Goal: Book appointment/travel/reservation

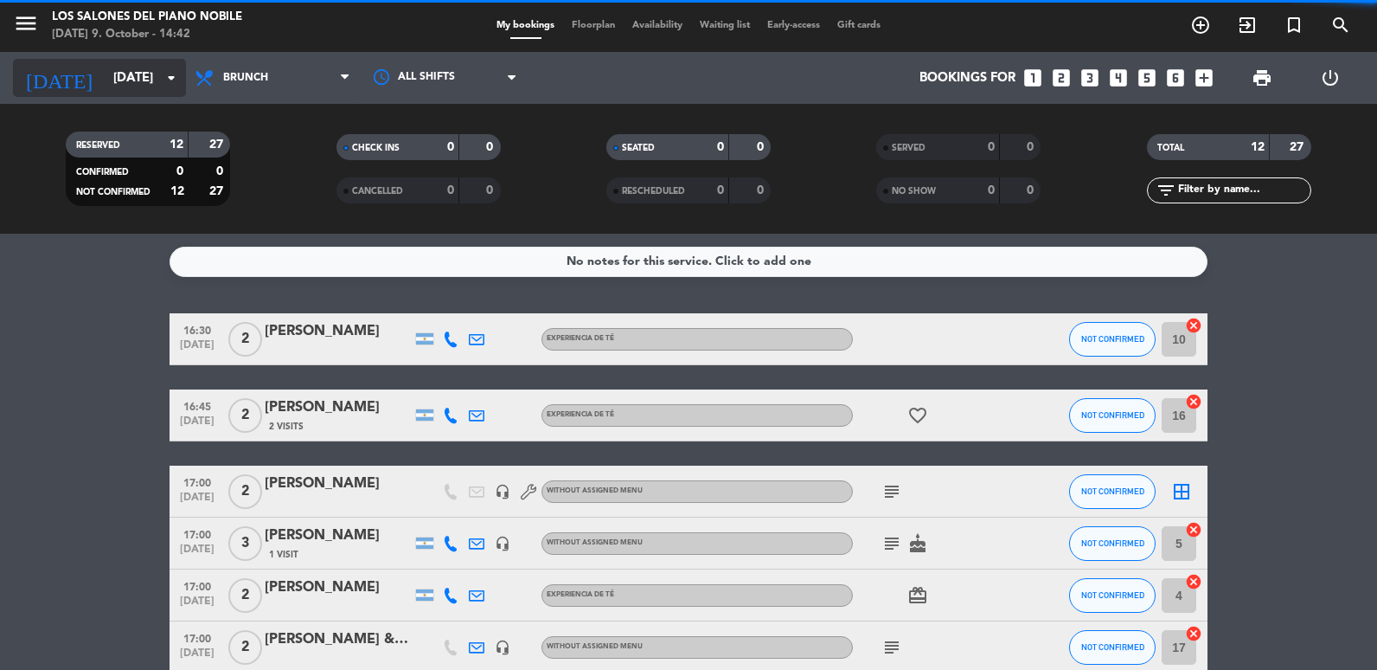
click at [141, 74] on input "[DATE]" at bounding box center [188, 78] width 166 height 32
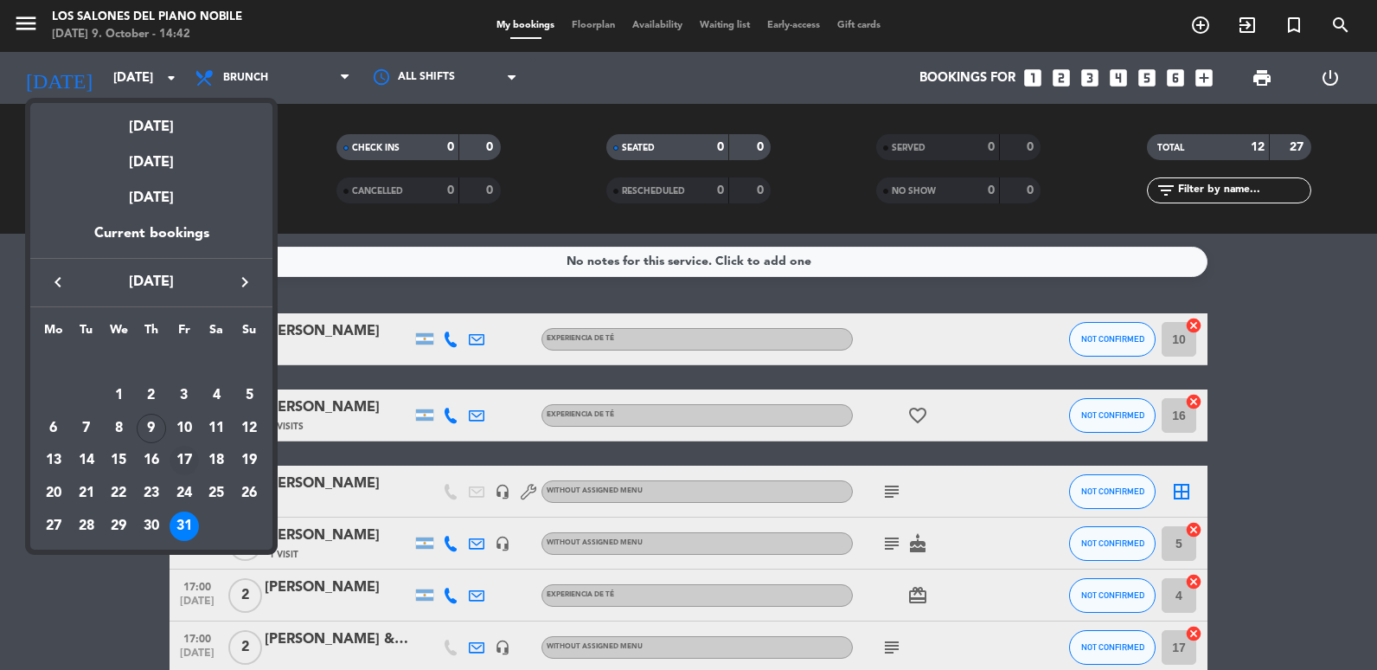
click at [186, 453] on div "17" at bounding box center [184, 459] width 29 height 29
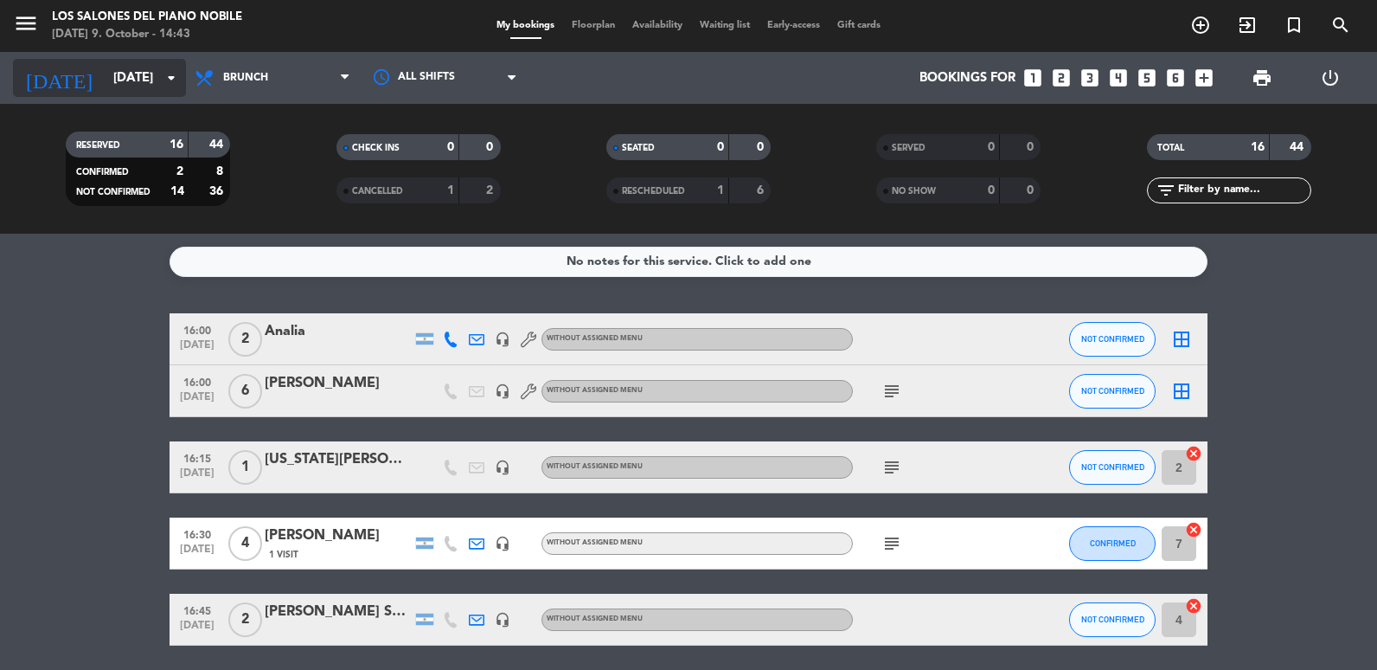
click at [118, 74] on input "[DATE]" at bounding box center [188, 78] width 166 height 32
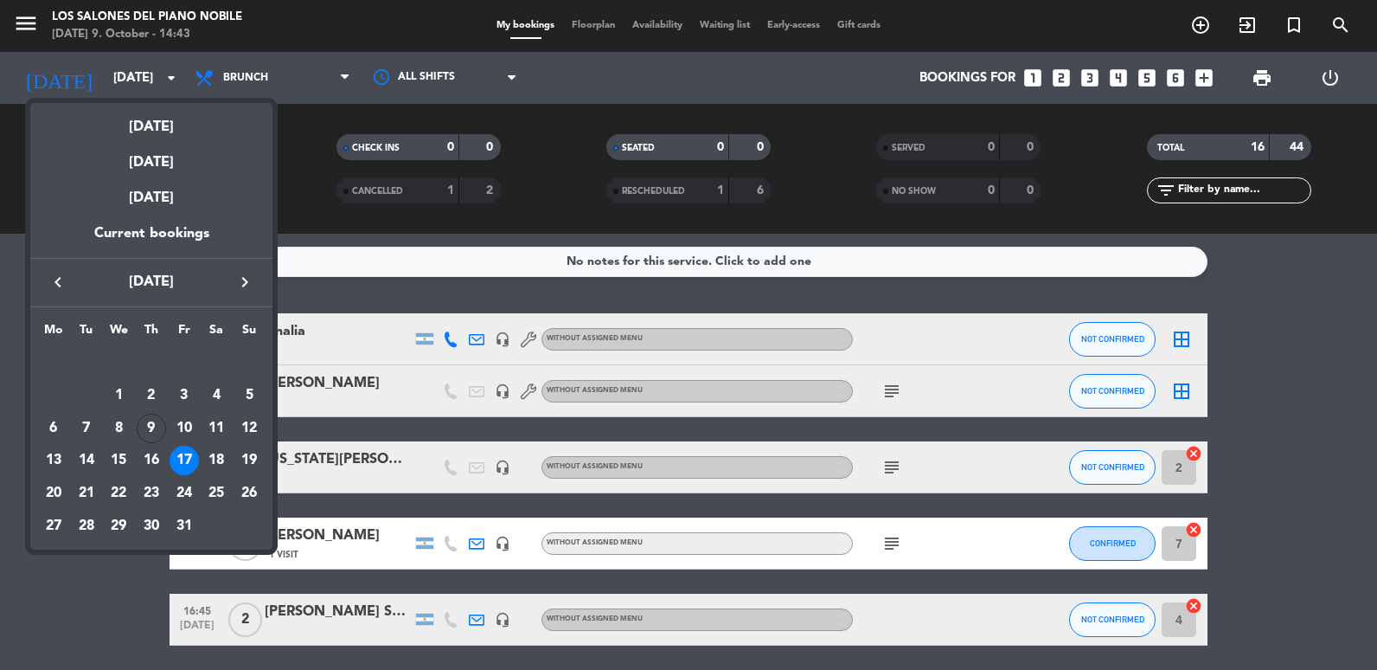
click at [235, 291] on icon "keyboard_arrow_right" at bounding box center [244, 282] width 21 height 21
click at [188, 390] on div "7" at bounding box center [184, 395] width 29 height 29
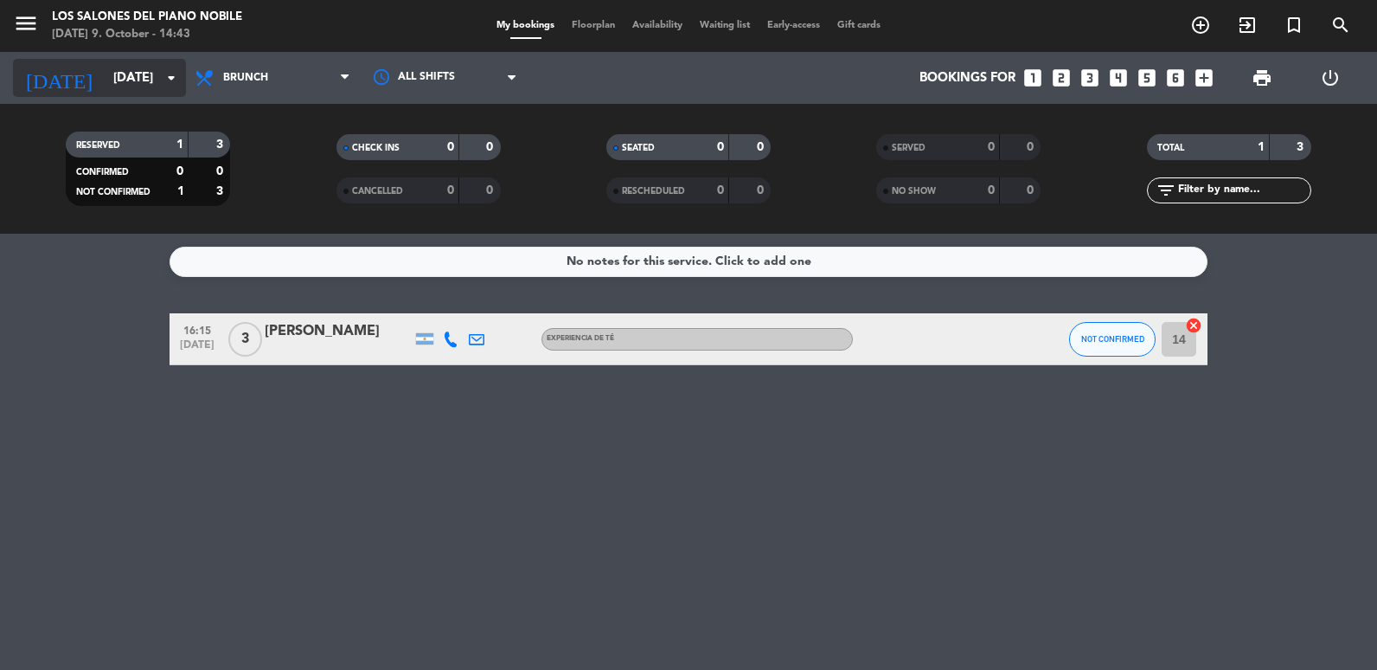
click at [126, 88] on input "[DATE]" at bounding box center [188, 78] width 166 height 32
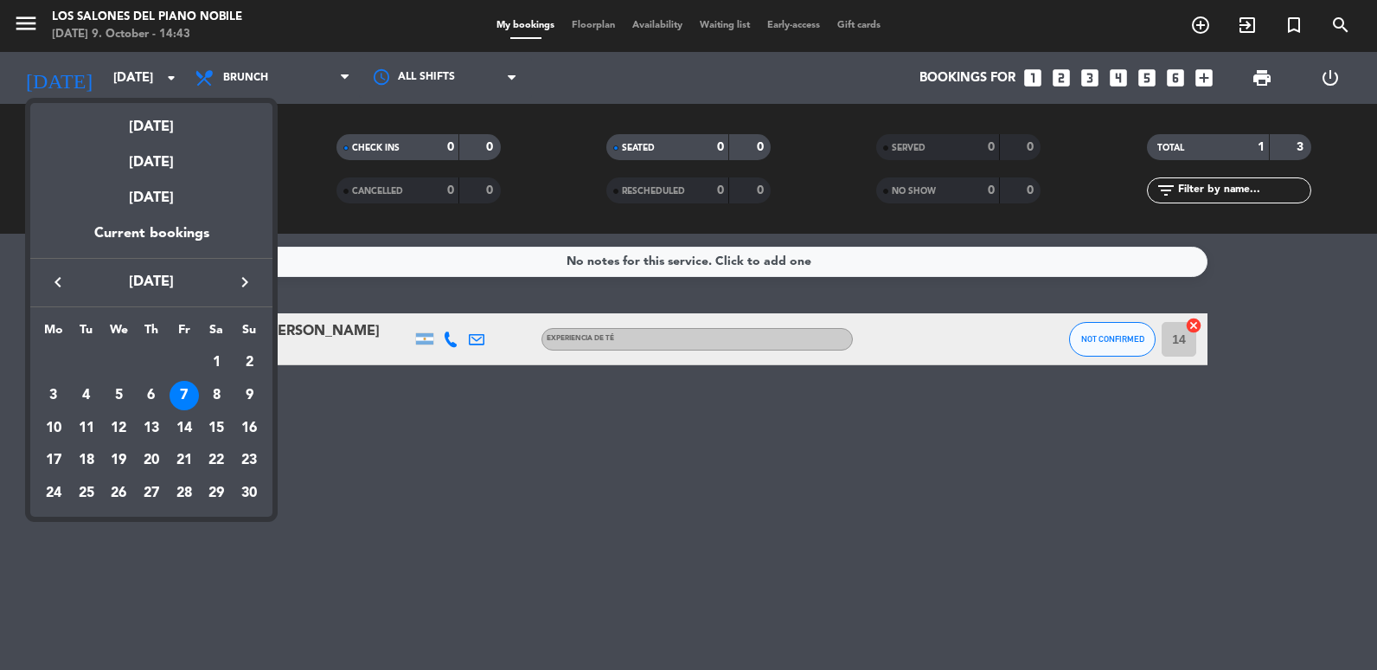
click at [60, 291] on icon "keyboard_arrow_left" at bounding box center [58, 282] width 21 height 21
click at [191, 488] on div "24" at bounding box center [184, 492] width 29 height 29
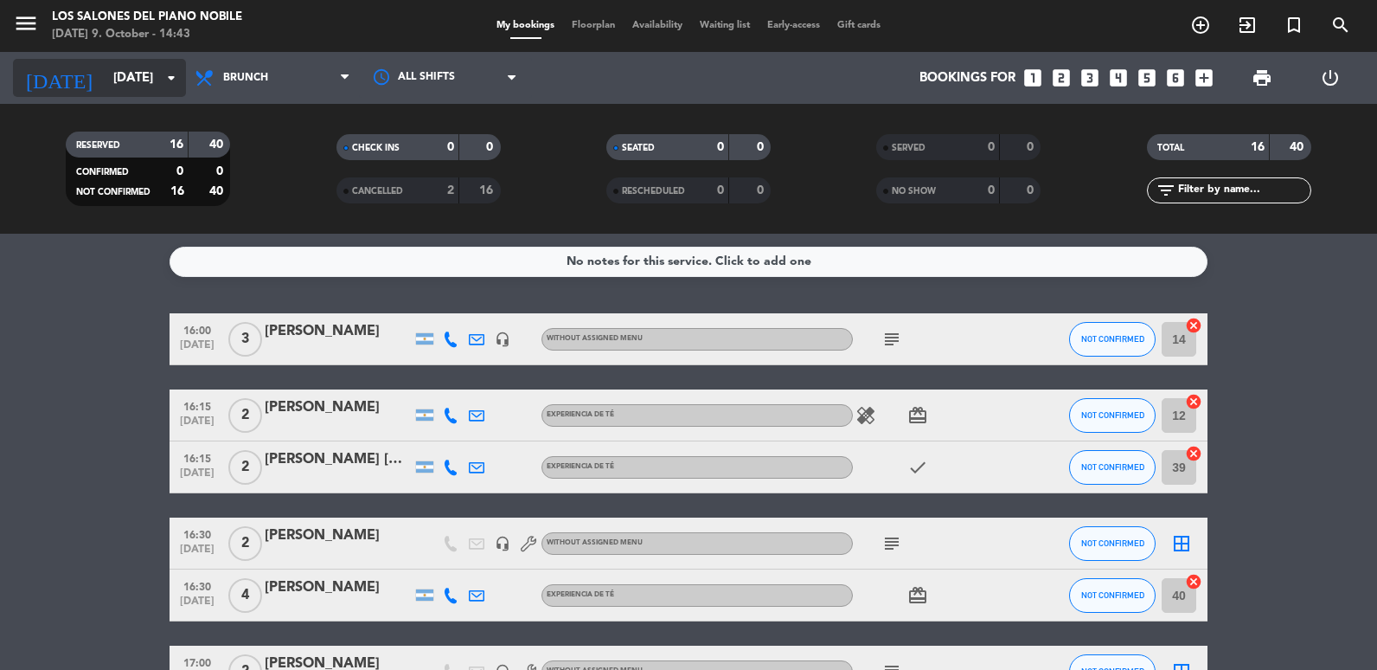
click at [129, 89] on input "[DATE]" at bounding box center [188, 78] width 166 height 32
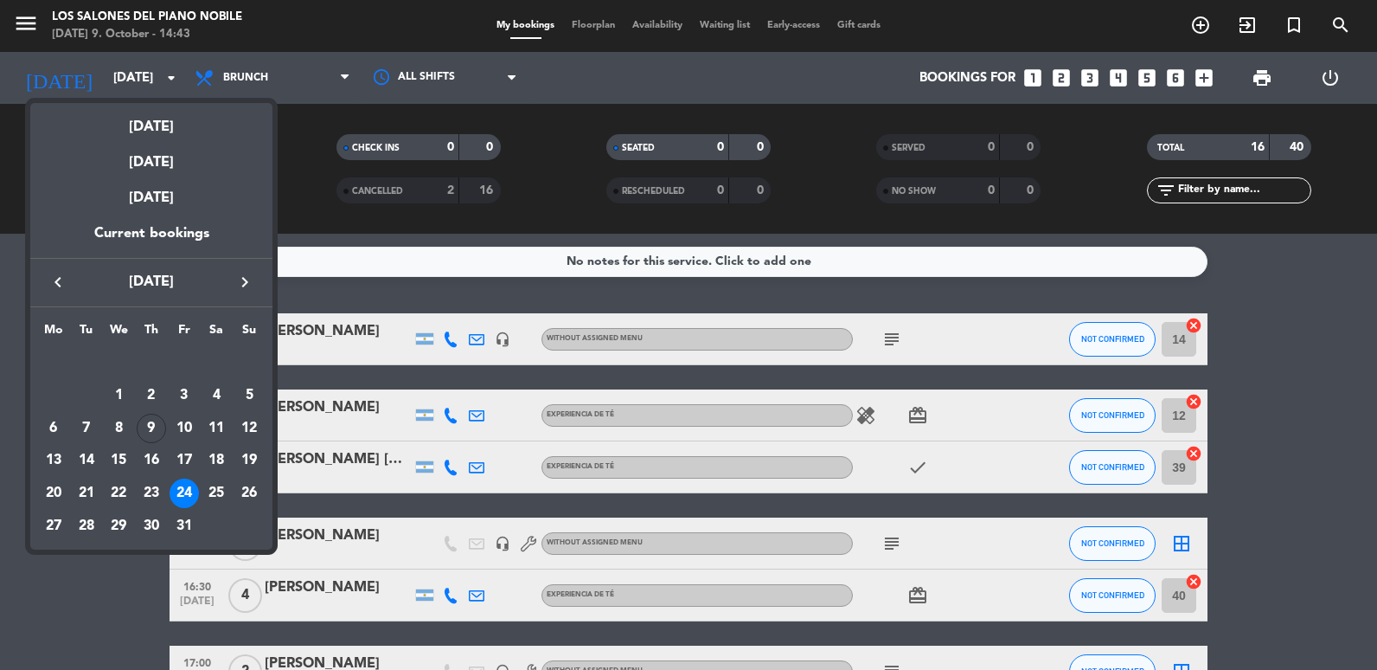
click at [241, 288] on icon "keyboard_arrow_right" at bounding box center [244, 282] width 21 height 21
click at [67, 272] on div "keyboard_arrow_left [DATE] keyboard_arrow_right" at bounding box center [151, 282] width 242 height 48
drag, startPoint x: 67, startPoint y: 272, endPoint x: 60, endPoint y: 282, distance: 12.3
click at [60, 282] on icon "keyboard_arrow_left" at bounding box center [58, 282] width 21 height 21
click at [185, 522] on div "31" at bounding box center [184, 525] width 29 height 29
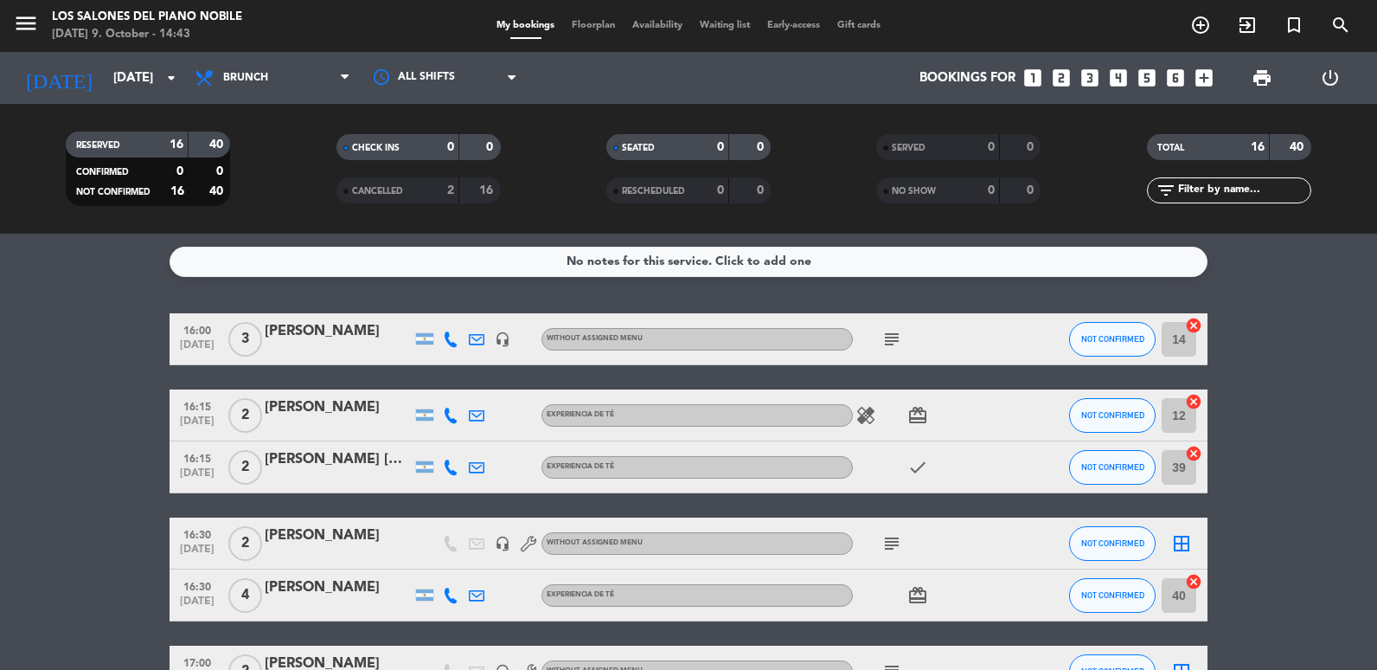
type input "[DATE]"
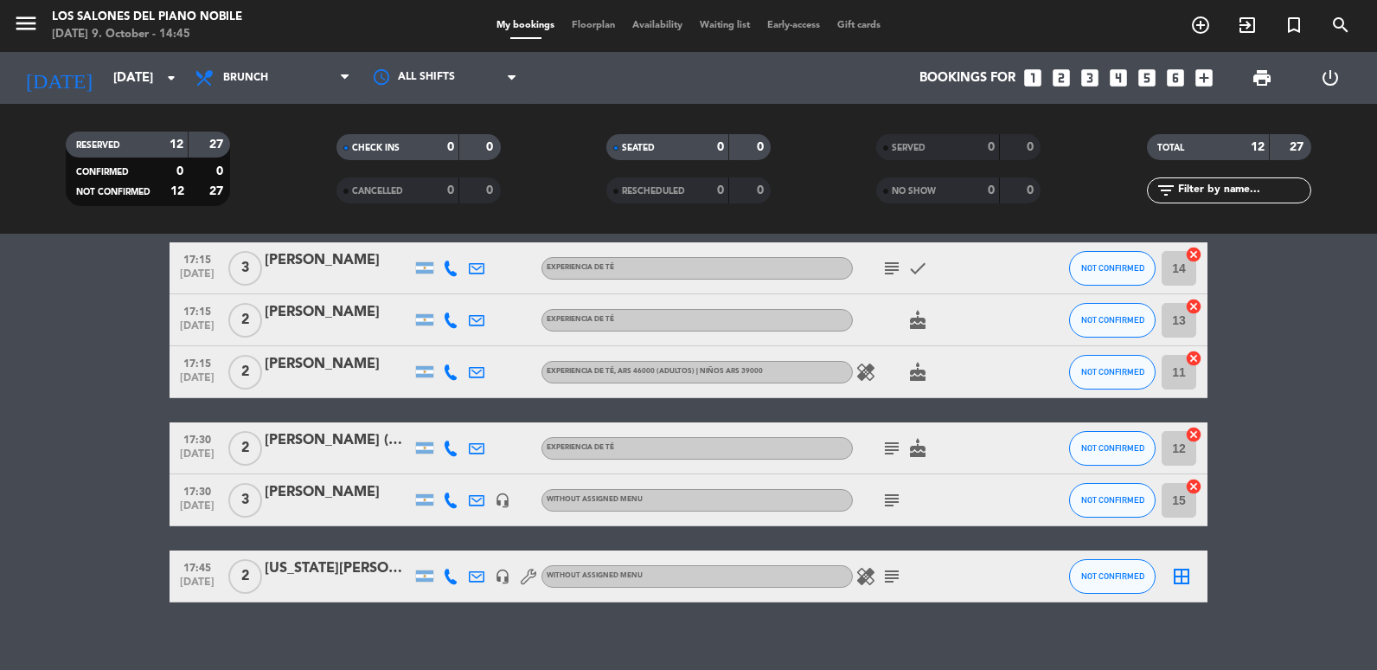
scroll to position [474, 0]
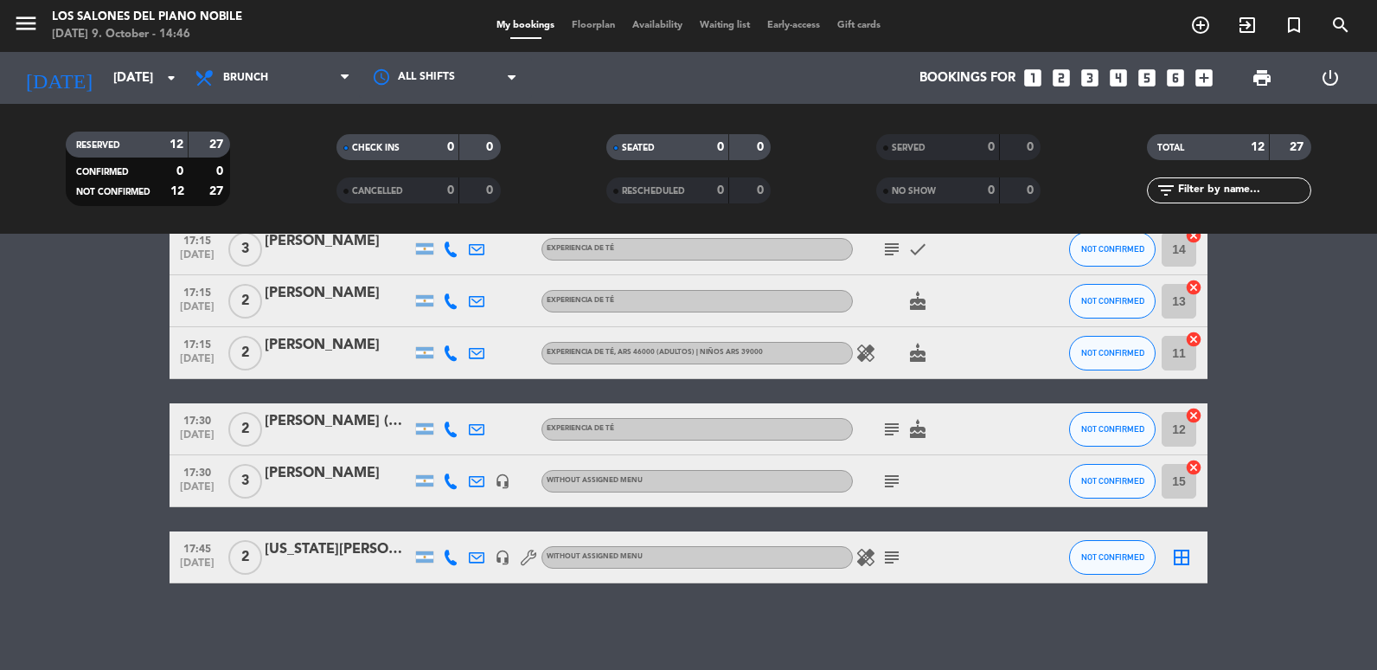
click at [1149, 81] on icon "looks_5" at bounding box center [1147, 78] width 22 height 22
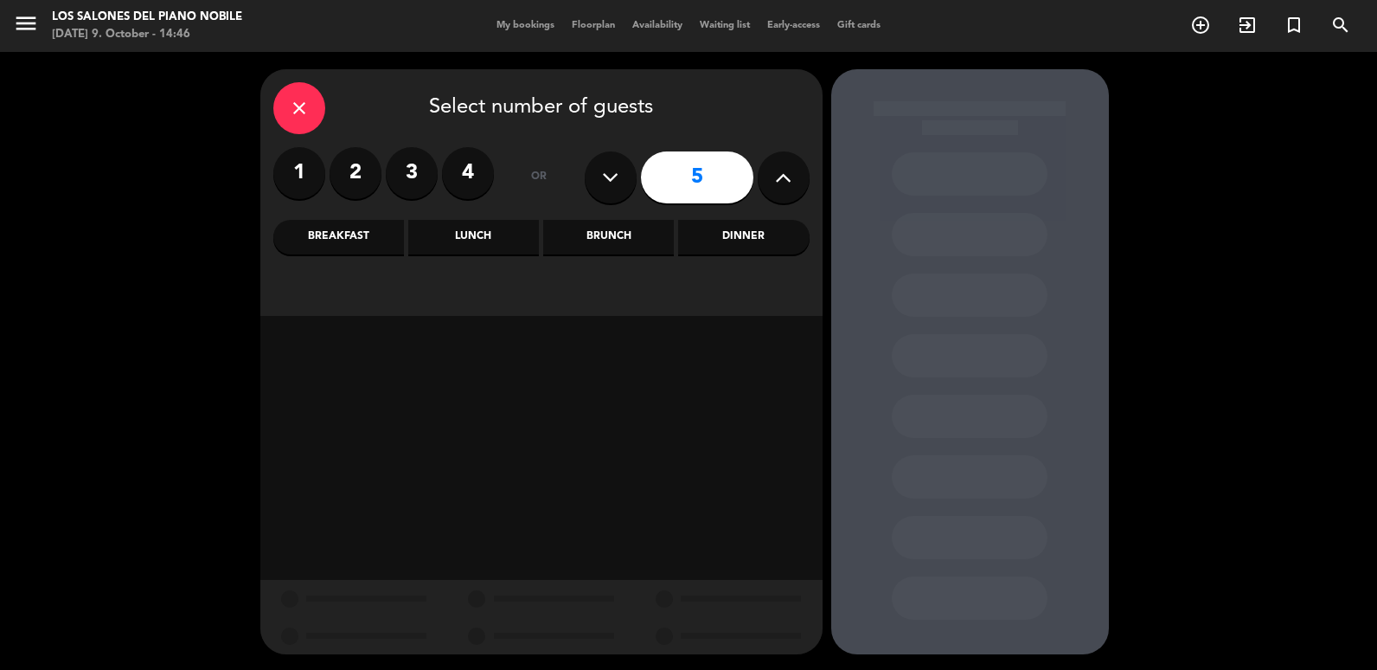
click at [584, 228] on div "Brunch" at bounding box center [608, 237] width 131 height 35
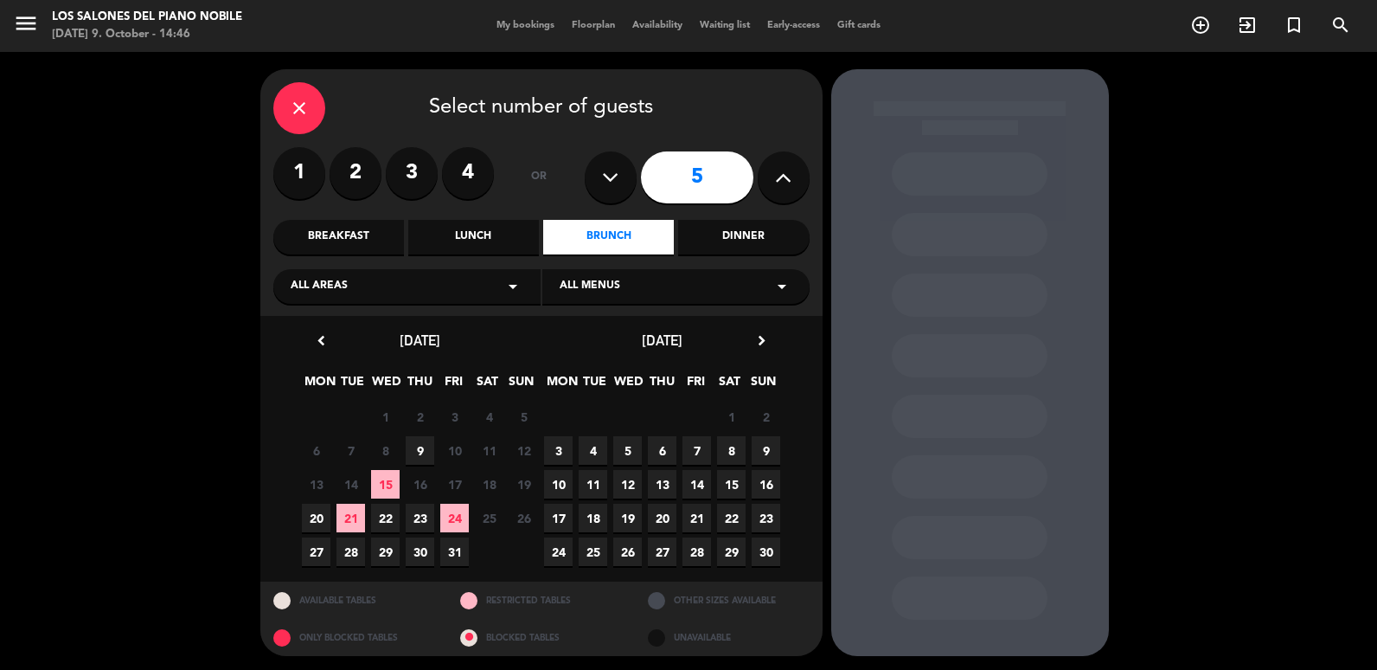
click at [456, 550] on span "31" at bounding box center [454, 551] width 29 height 29
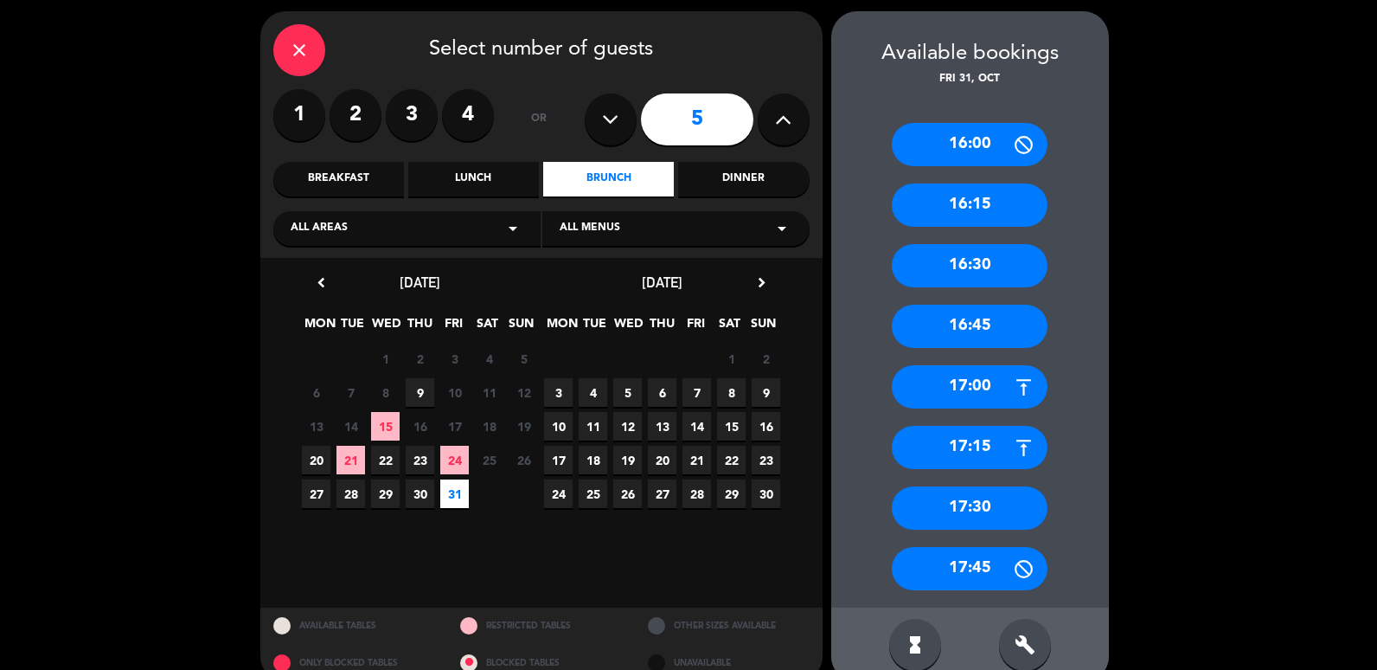
scroll to position [87, 0]
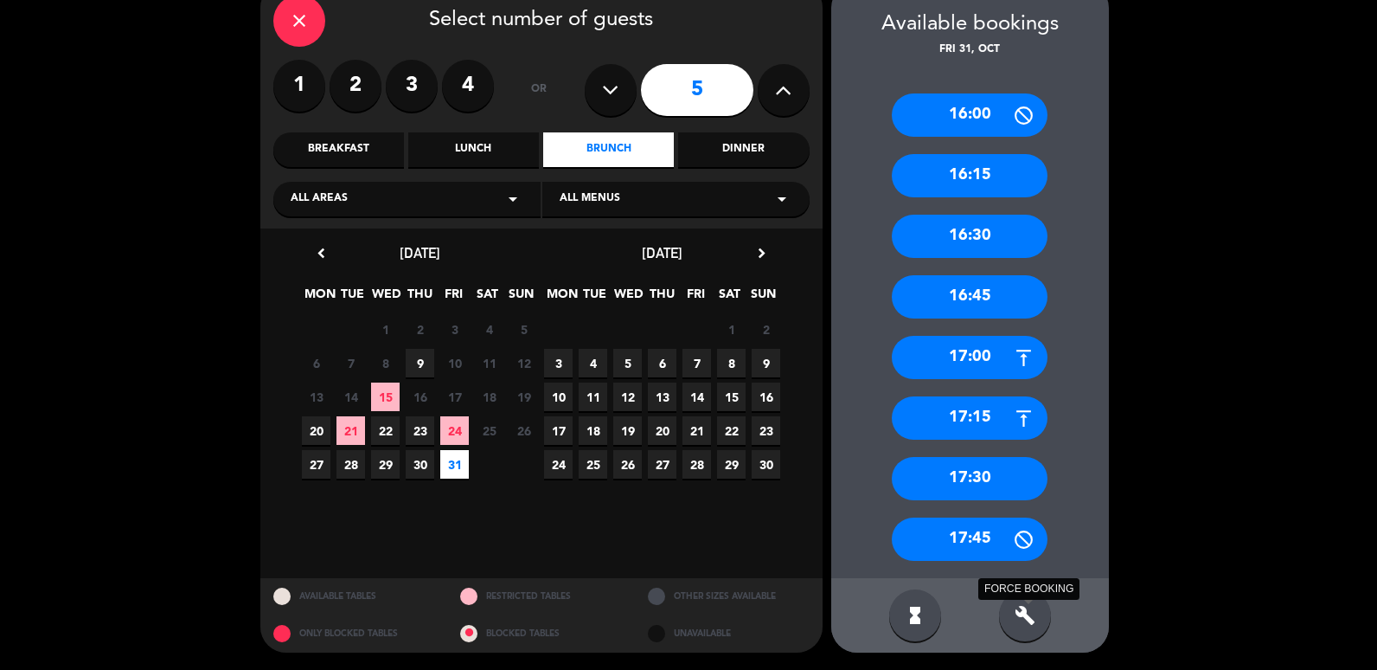
click at [1027, 620] on icon "build" at bounding box center [1025, 615] width 21 height 21
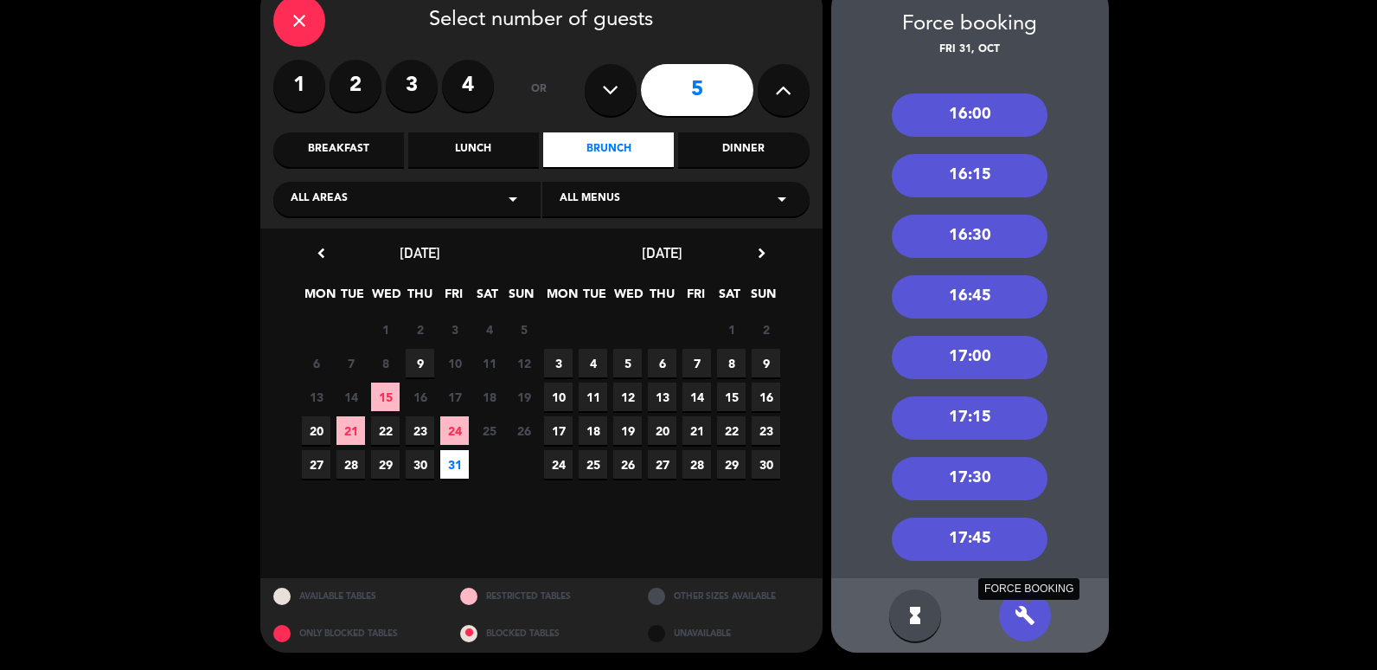
click at [1031, 613] on icon "build" at bounding box center [1025, 615] width 21 height 21
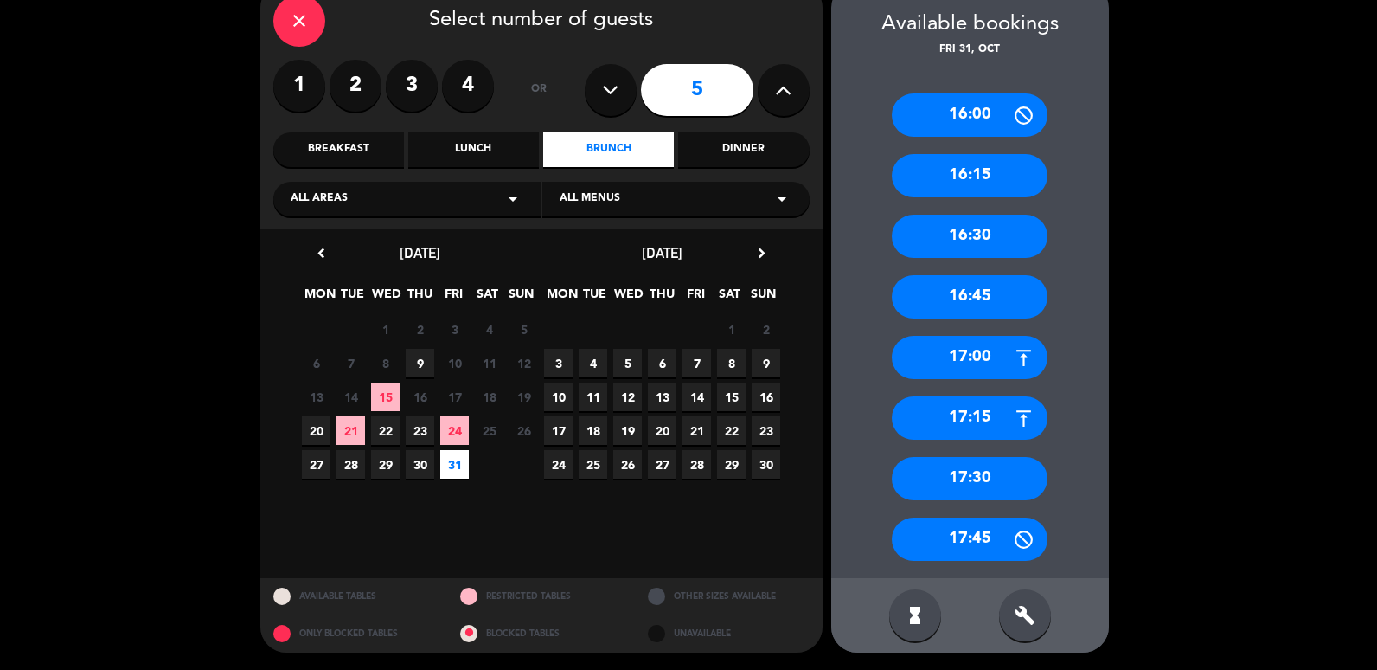
click at [974, 547] on div "17:45" at bounding box center [970, 538] width 156 height 43
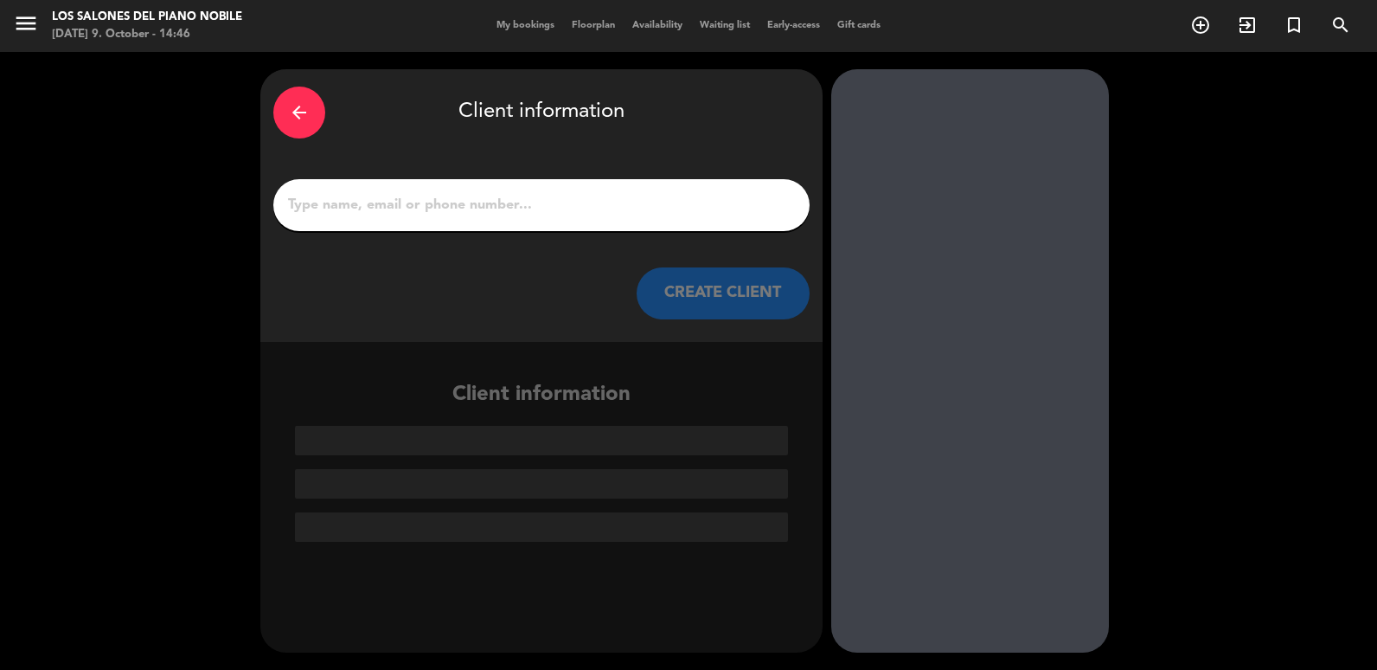
click at [501, 215] on input "1" at bounding box center [541, 205] width 510 height 24
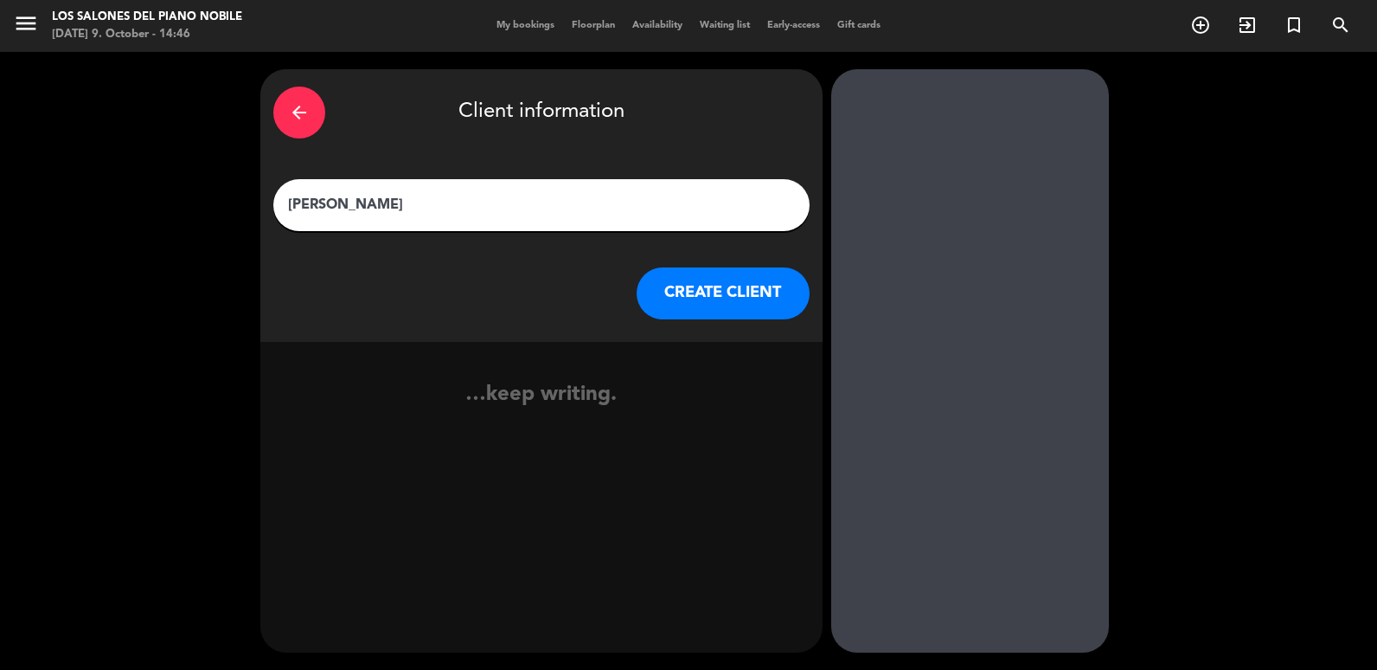
type input "[PERSON_NAME]"
click at [712, 308] on button "CREATE CLIENT" at bounding box center [723, 293] width 173 height 52
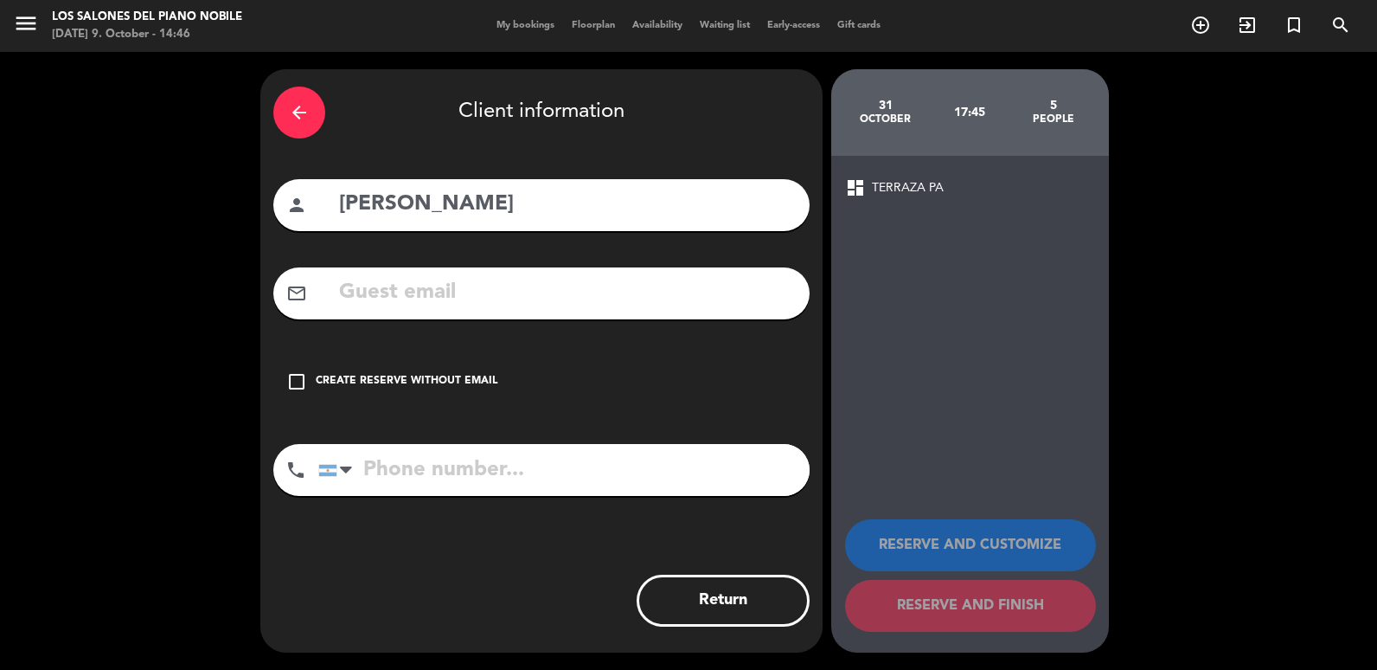
click at [629, 308] on input "text" at bounding box center [566, 292] width 459 height 35
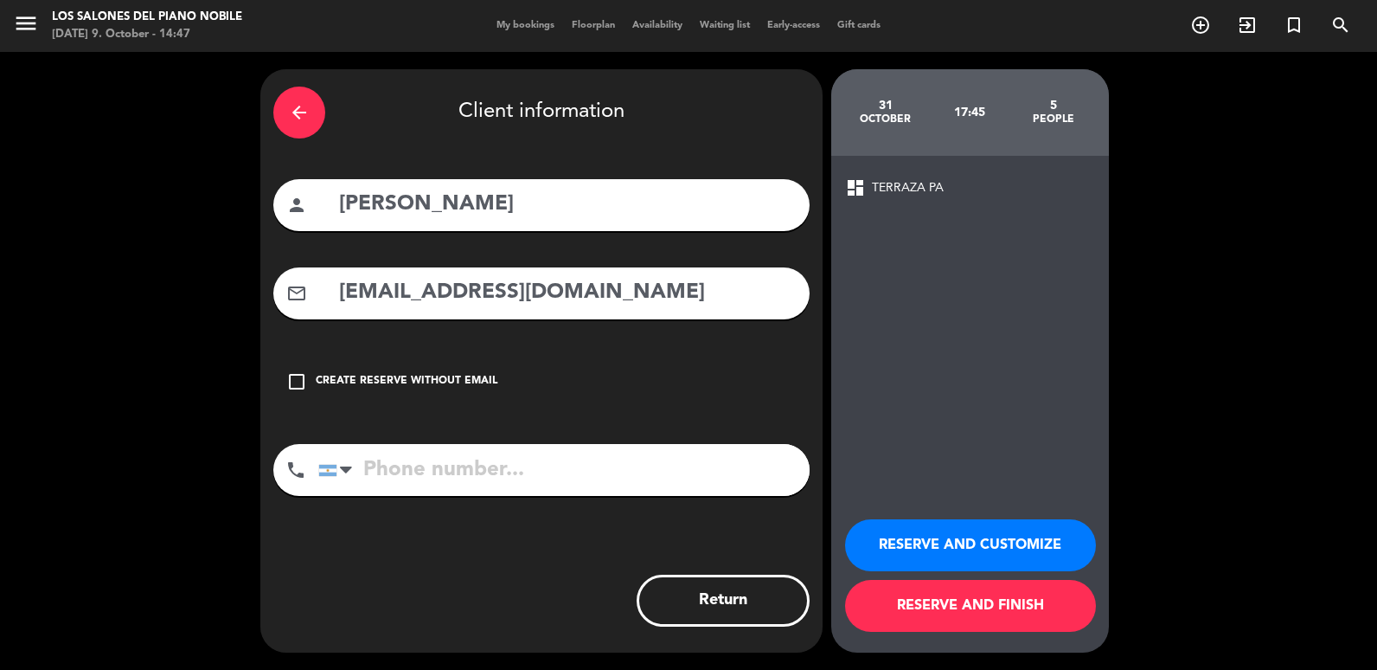
type input "[EMAIL_ADDRESS][DOMAIN_NAME]"
click at [669, 468] on input "tel" at bounding box center [563, 470] width 491 height 52
type input "1136200582"
click at [940, 541] on button "RESERVE AND CUSTOMIZE" at bounding box center [970, 545] width 251 height 52
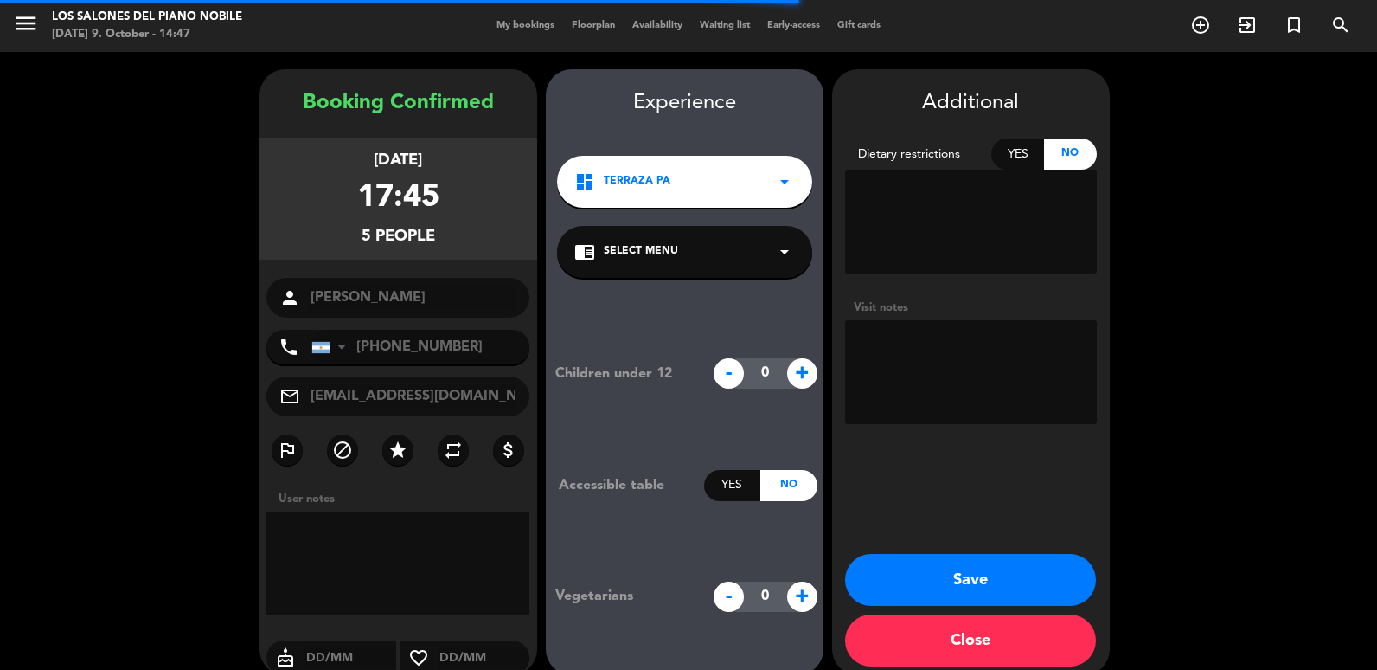
scroll to position [22, 0]
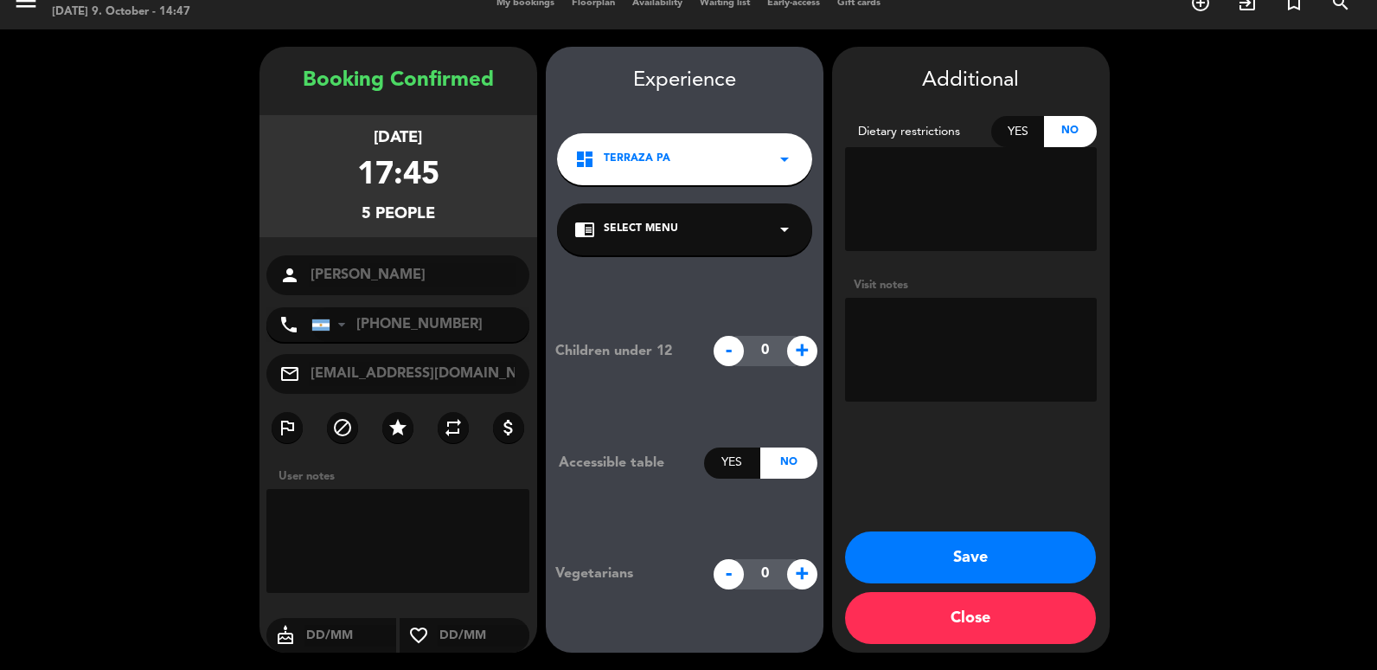
click at [914, 330] on textarea at bounding box center [971, 350] width 252 height 104
paste textarea "V-4ICNB-BUEPH"
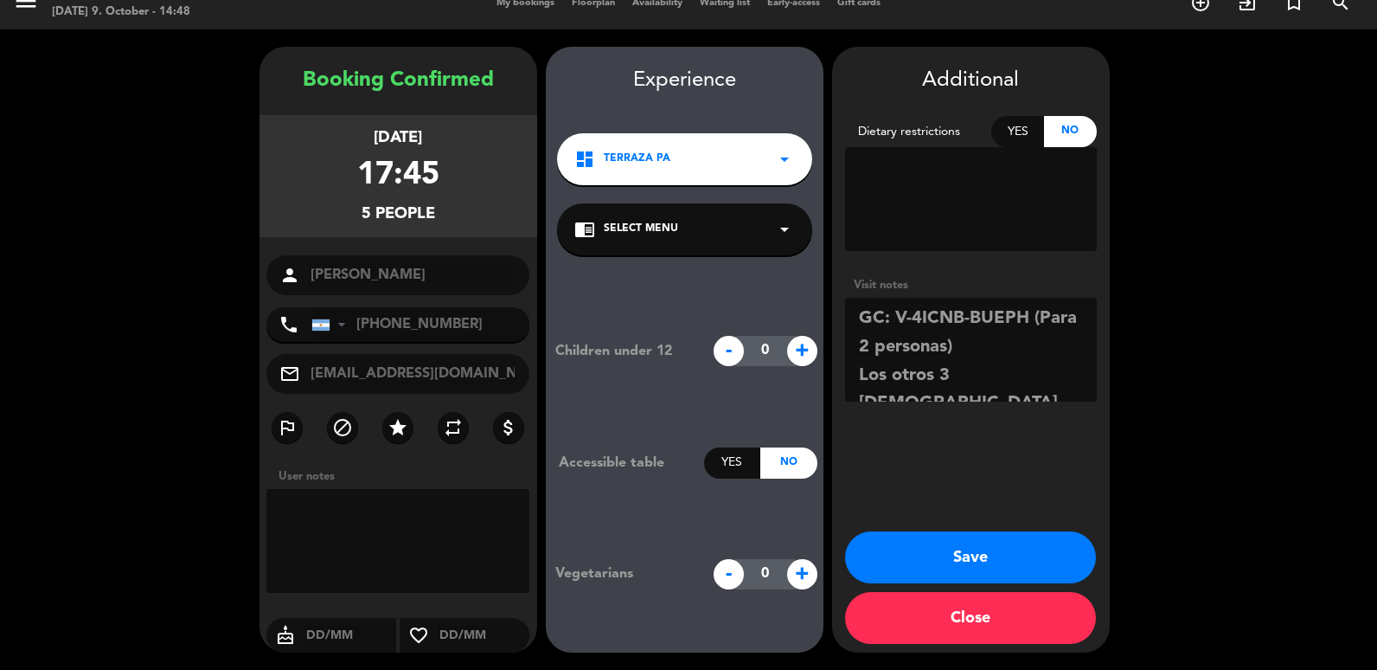
click at [1022, 354] on textarea at bounding box center [971, 350] width 252 height 104
type textarea "GC: V-4ICNB-BUEPH (Para 2 personas) Los otros 3 [DEMOGRAPHIC_DATA]"
click at [964, 557] on button "Save" at bounding box center [970, 557] width 251 height 52
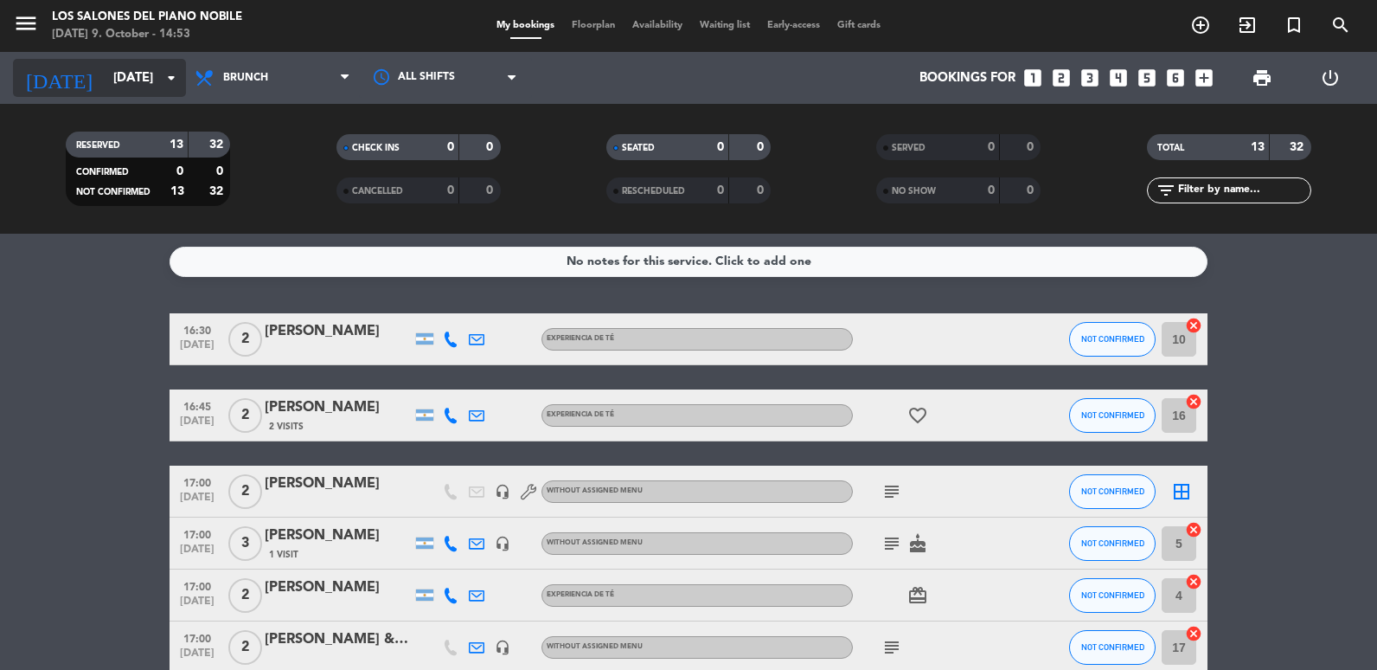
click at [130, 81] on input "[DATE]" at bounding box center [188, 78] width 166 height 32
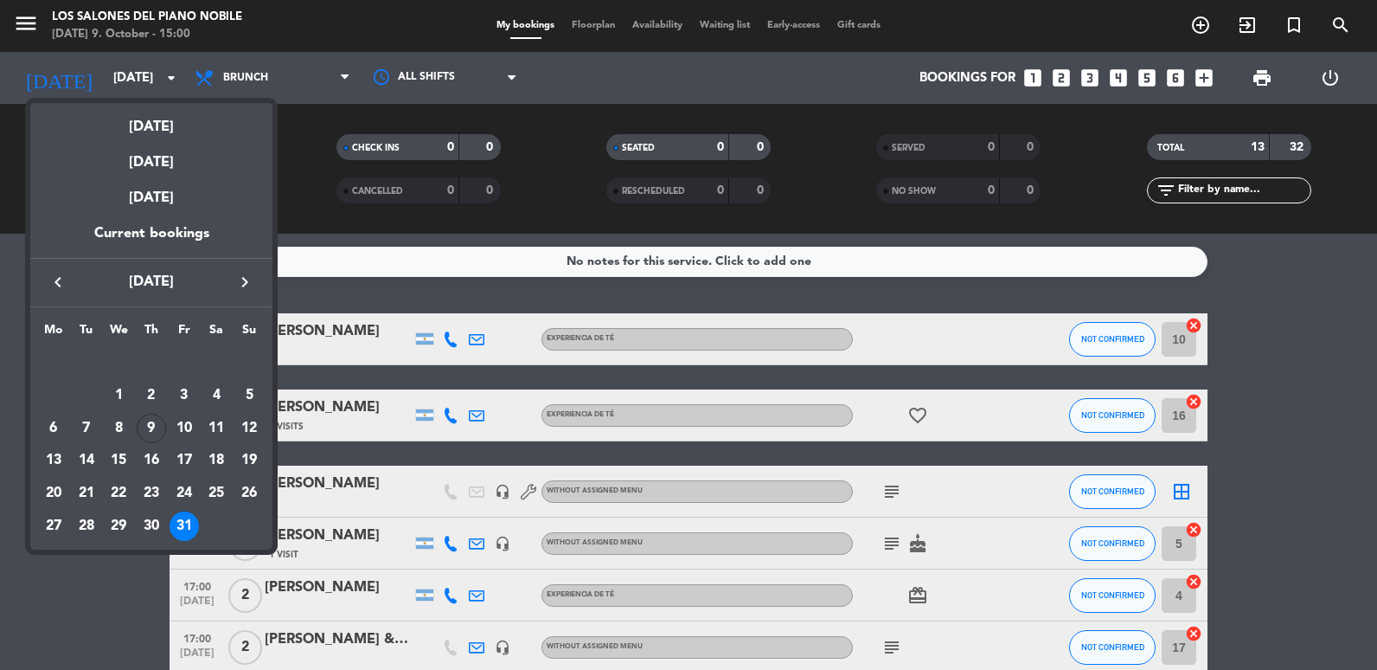
click at [78, 584] on div at bounding box center [688, 335] width 1377 height 670
